Goal: Task Accomplishment & Management: Use online tool/utility

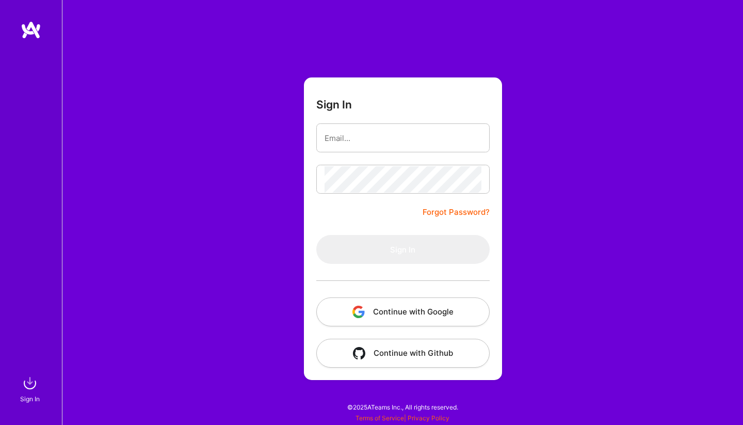
click at [409, 313] on button "Continue with Google" at bounding box center [402, 311] width 173 height 29
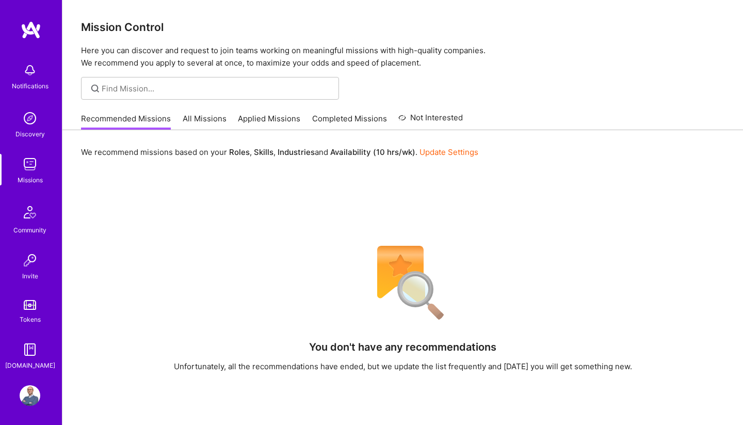
click at [29, 127] on img at bounding box center [30, 118] width 21 height 21
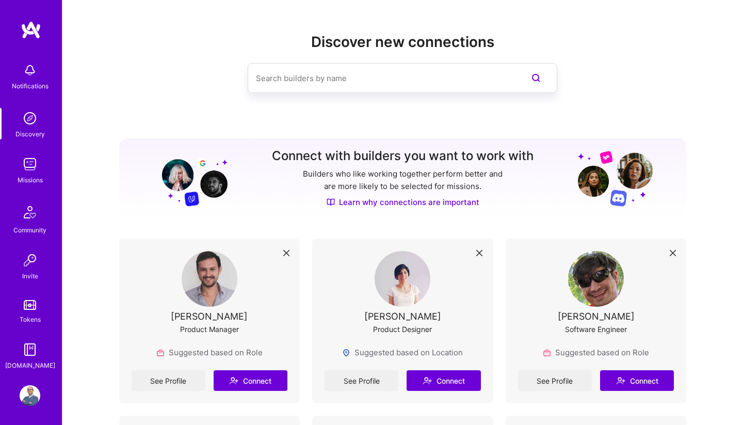
click at [28, 182] on div "Missions" at bounding box center [30, 179] width 25 height 11
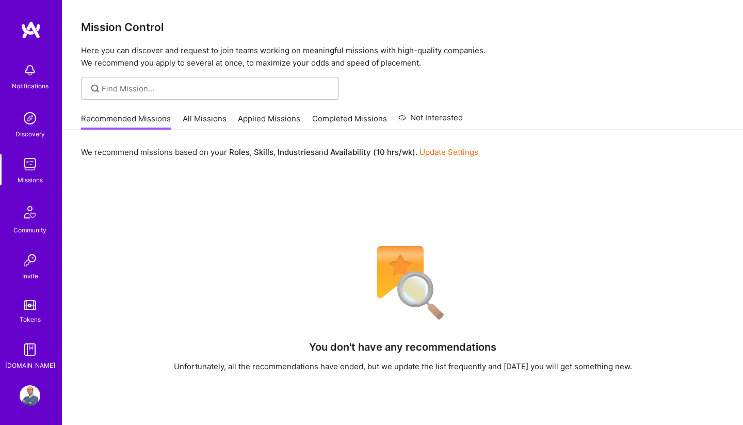
click at [196, 116] on link "All Missions" at bounding box center [205, 121] width 44 height 17
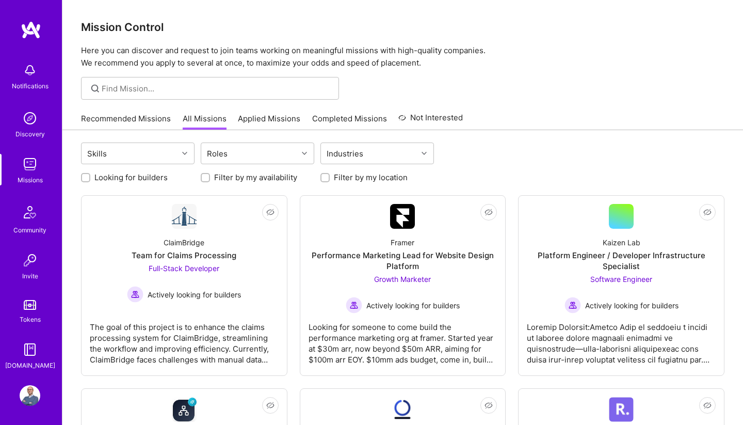
click at [264, 122] on link "Applied Missions" at bounding box center [269, 121] width 62 height 17
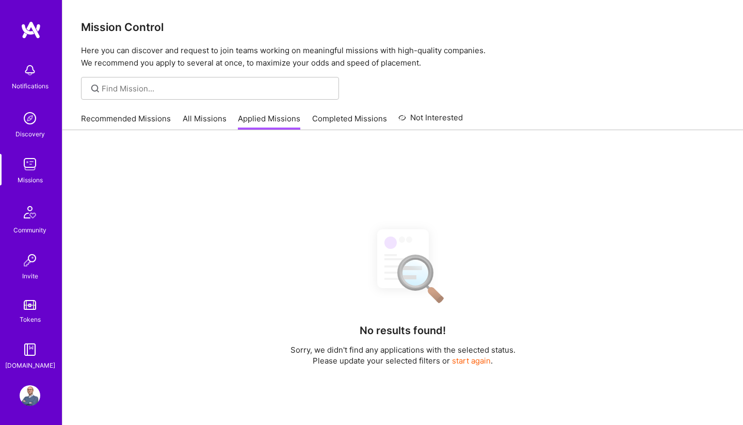
click at [205, 121] on link "All Missions" at bounding box center [205, 121] width 44 height 17
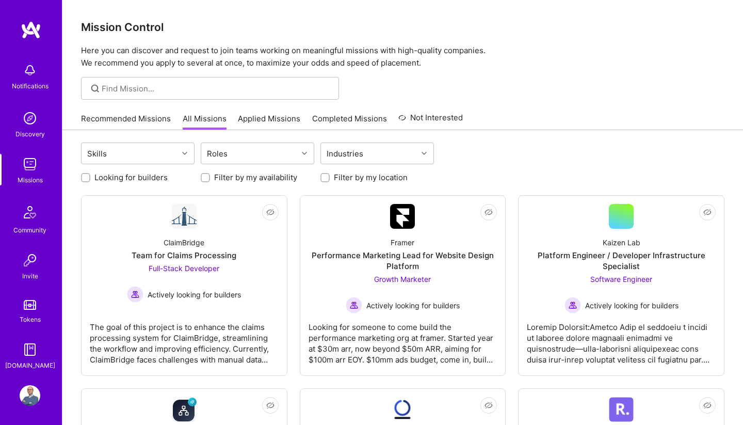
click at [147, 175] on label "Looking for builders" at bounding box center [130, 177] width 73 height 11
click at [90, 175] on input "Looking for builders" at bounding box center [86, 177] width 7 height 7
checkbox input "true"
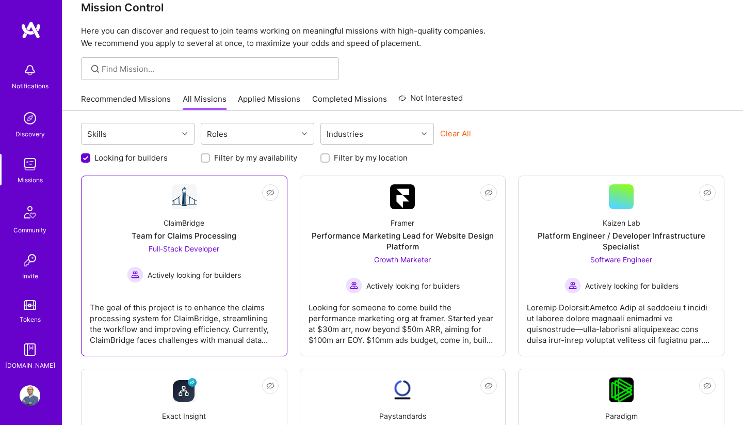
scroll to position [22, 0]
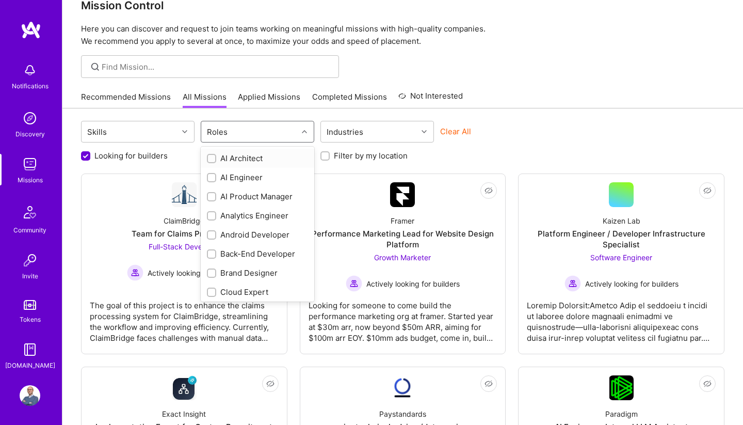
click at [270, 135] on div "Roles" at bounding box center [249, 131] width 97 height 21
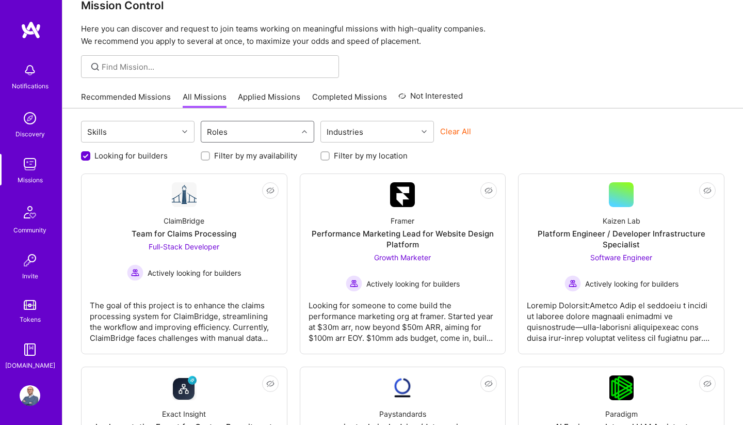
click at [270, 135] on div "Roles" at bounding box center [249, 131] width 97 height 21
click at [564, 146] on div "Looking for builders Filter by my availability Filter by my location" at bounding box center [403, 153] width 644 height 16
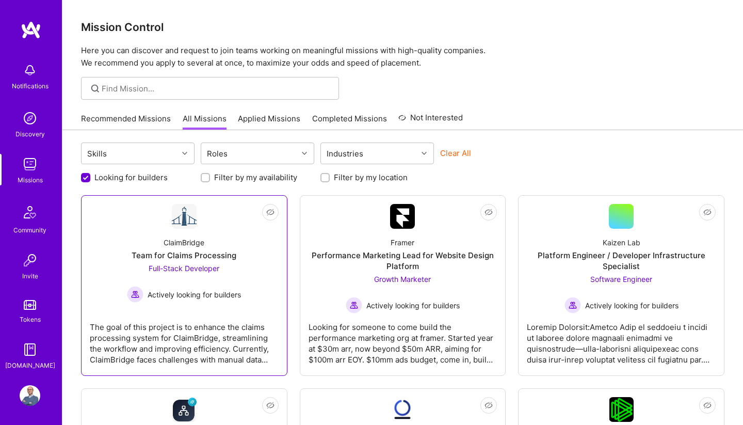
scroll to position [0, 0]
click at [237, 309] on link "Not Interested ClaimBridge Team for Claims Processing Full-Stack Developer Acti…" at bounding box center [184, 285] width 189 height 163
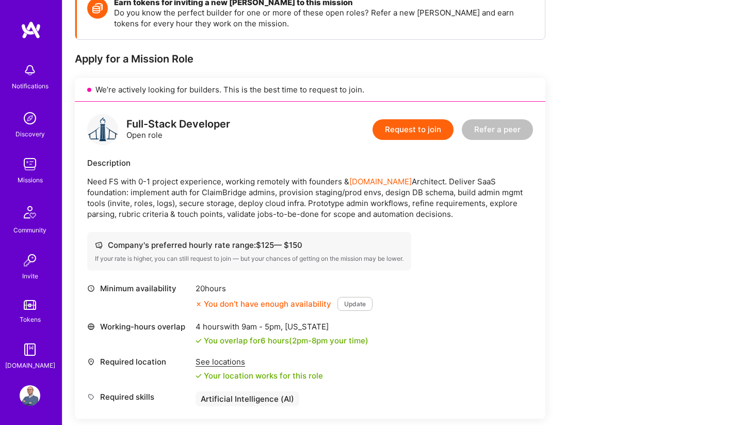
scroll to position [164, 0]
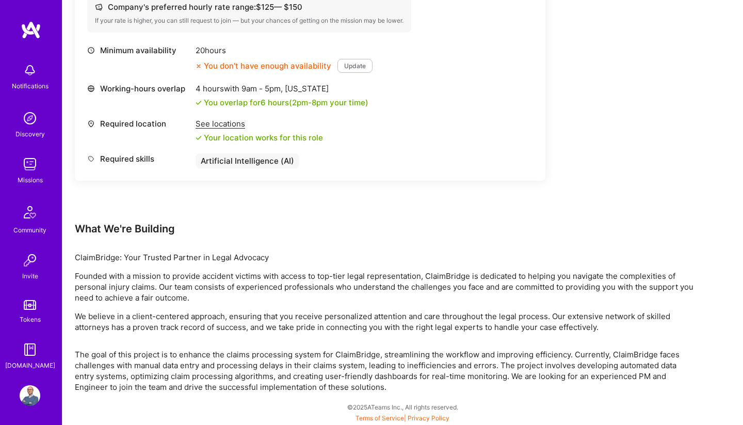
click at [473, 334] on div "Earn tokens for inviting a new [PERSON_NAME] to this mission Do you know the pe…" at bounding box center [384, 70] width 619 height 643
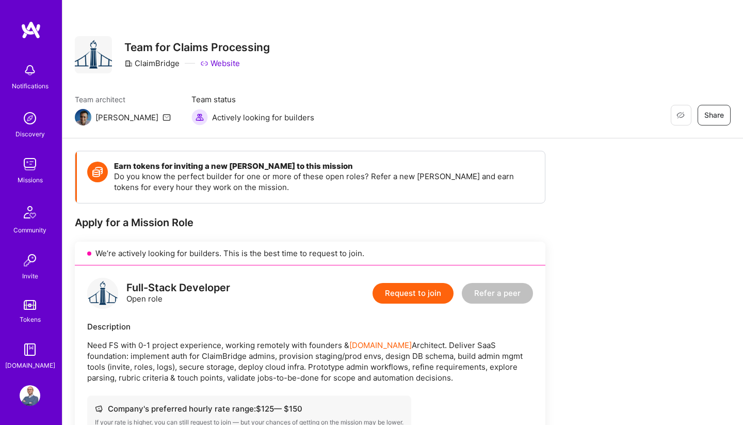
scroll to position [0, 0]
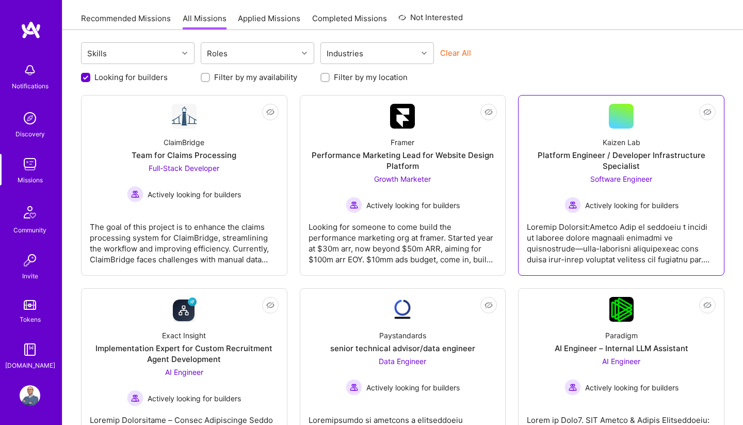
scroll to position [102, 0]
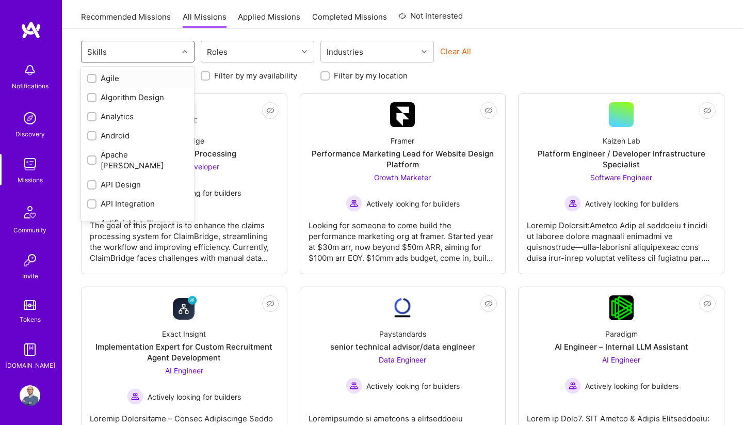
click at [158, 52] on div "Skills" at bounding box center [130, 51] width 97 height 21
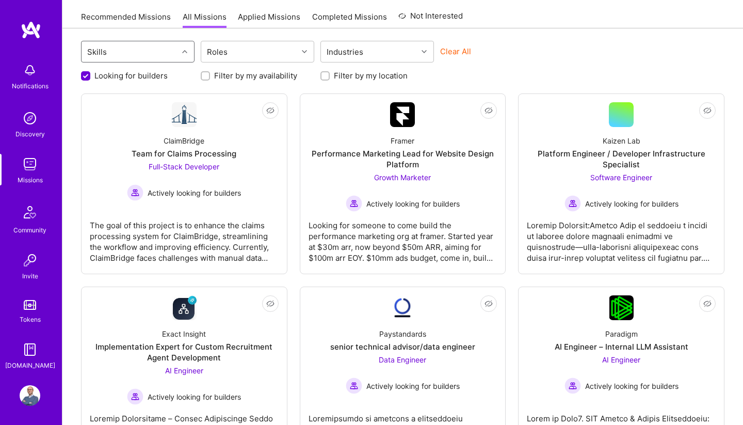
click at [158, 52] on div "Skills" at bounding box center [130, 51] width 97 height 21
